Goal: Transaction & Acquisition: Purchase product/service

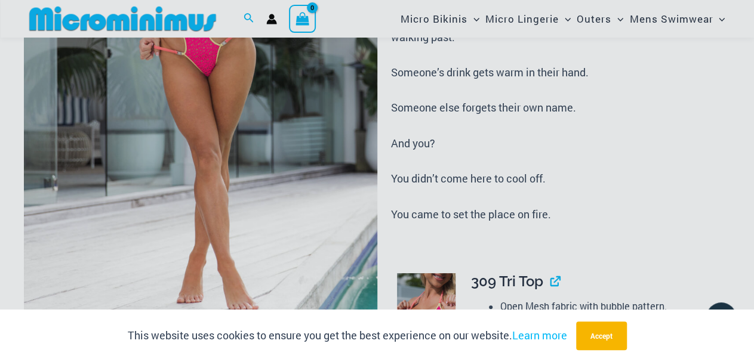
scroll to position [486, 0]
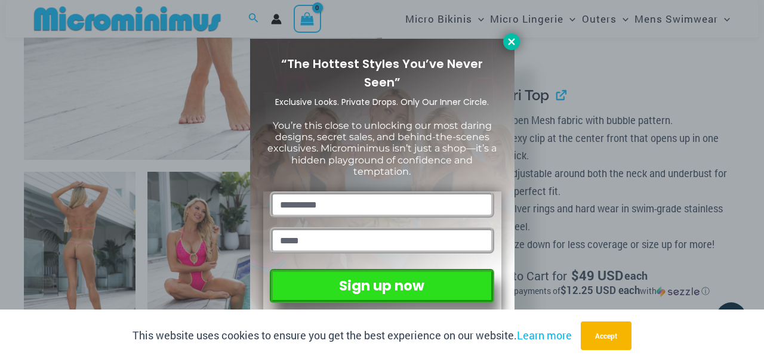
click at [511, 45] on icon at bounding box center [511, 41] width 11 height 11
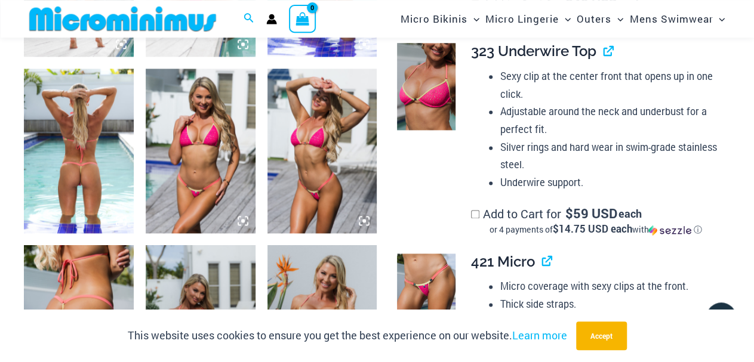
scroll to position [672, 0]
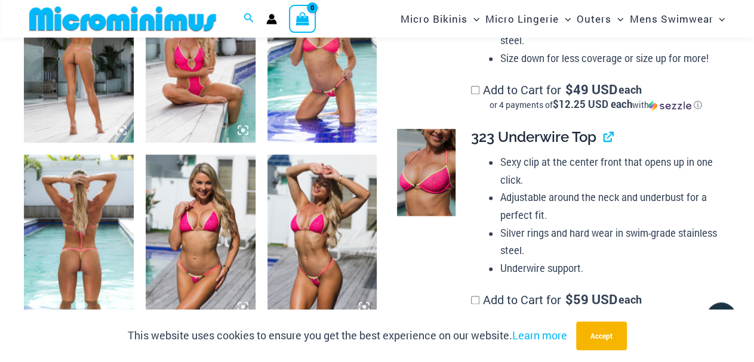
click at [415, 187] on img at bounding box center [426, 172] width 58 height 87
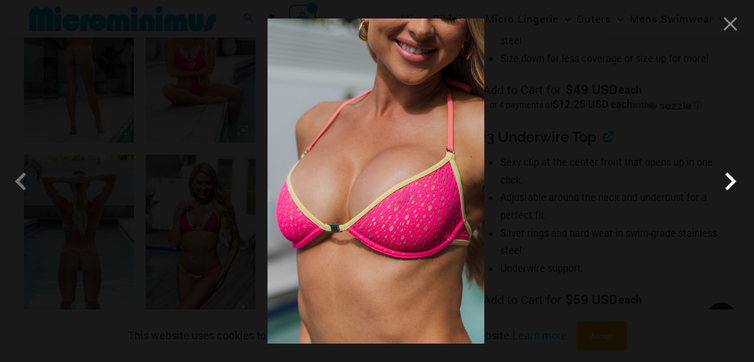
click at [728, 191] on span at bounding box center [730, 181] width 36 height 36
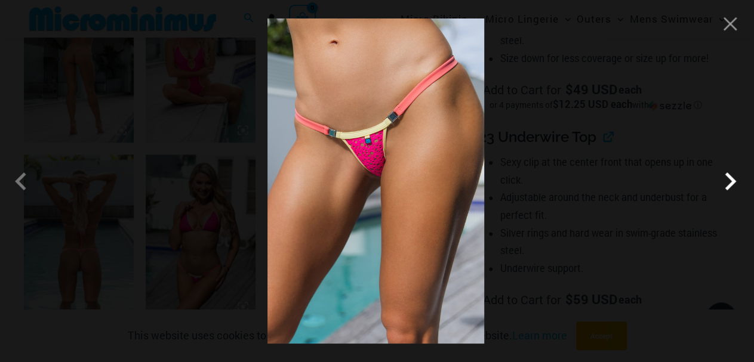
click at [728, 191] on span at bounding box center [730, 181] width 36 height 36
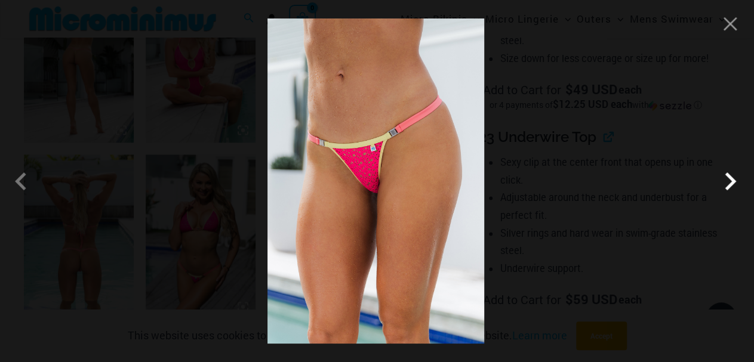
click at [728, 191] on span at bounding box center [730, 181] width 36 height 36
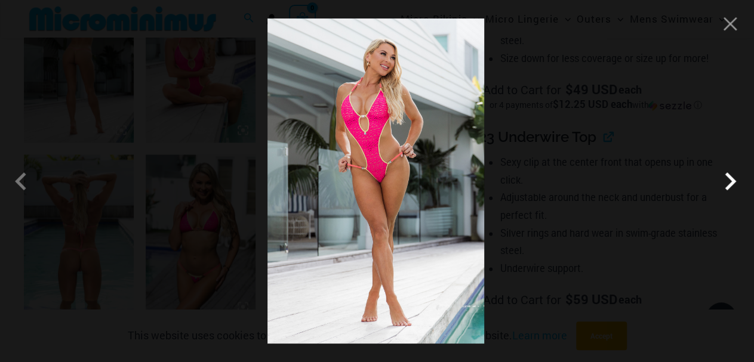
click at [728, 191] on span at bounding box center [730, 181] width 36 height 36
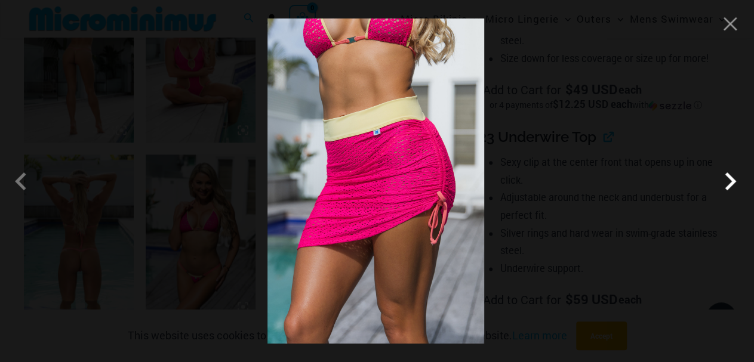
click at [728, 191] on span at bounding box center [730, 181] width 36 height 36
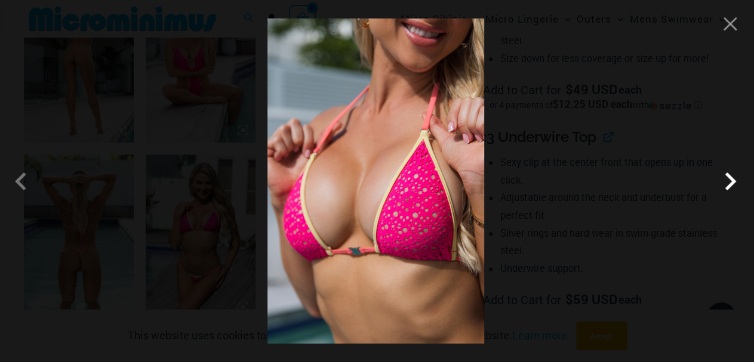
click at [728, 191] on span at bounding box center [730, 181] width 36 height 36
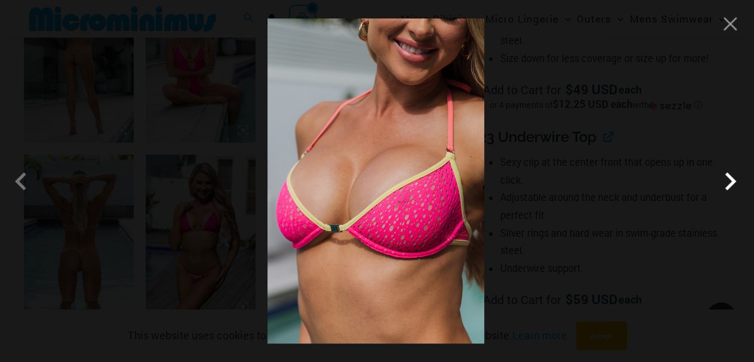
click at [728, 191] on span at bounding box center [730, 181] width 36 height 36
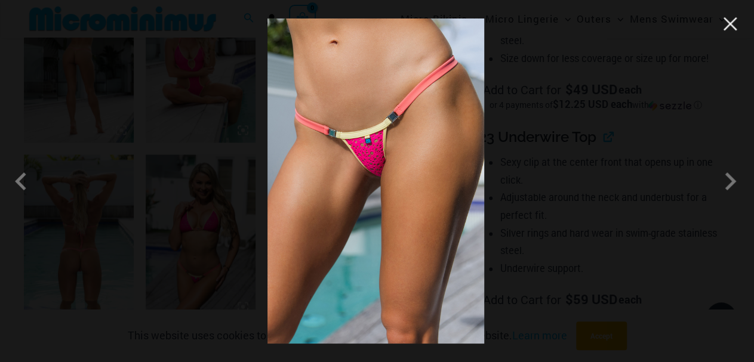
click at [731, 22] on button "Close" at bounding box center [730, 24] width 18 height 18
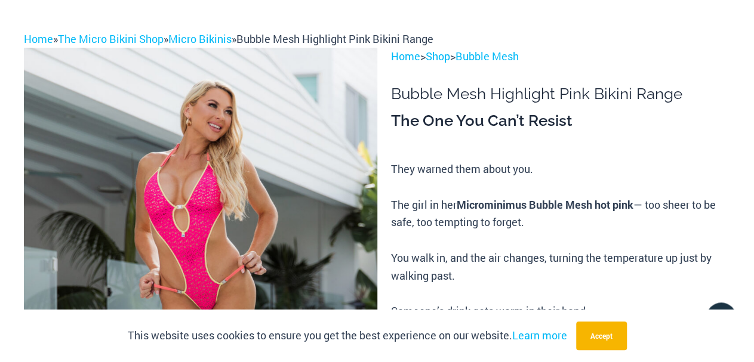
scroll to position [0, 0]
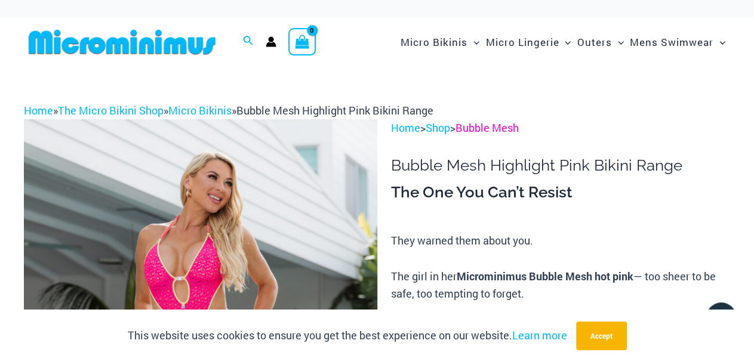
click at [492, 129] on link "Bubble Mesh" at bounding box center [486, 128] width 63 height 14
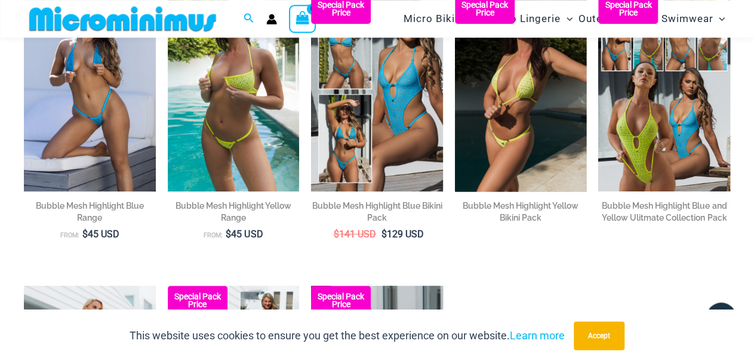
scroll to position [175, 0]
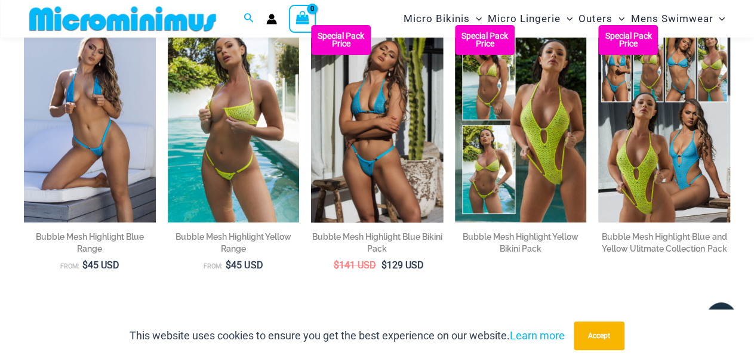
click at [410, 181] on img at bounding box center [377, 123] width 132 height 197
